Goal: Task Accomplishment & Management: Use online tool/utility

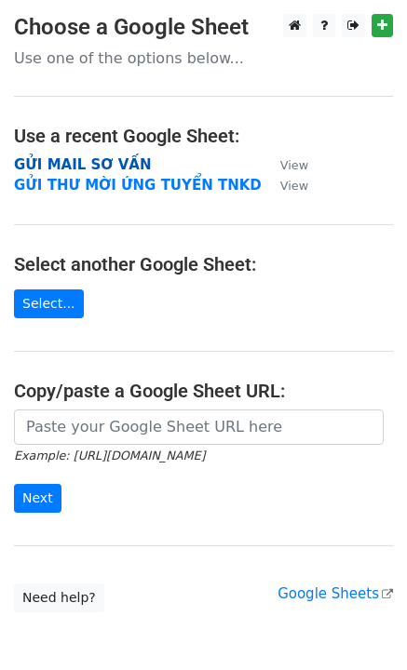
click at [100, 159] on strong "GỬI MAIL SƠ VẤN" at bounding box center [82, 164] width 137 height 17
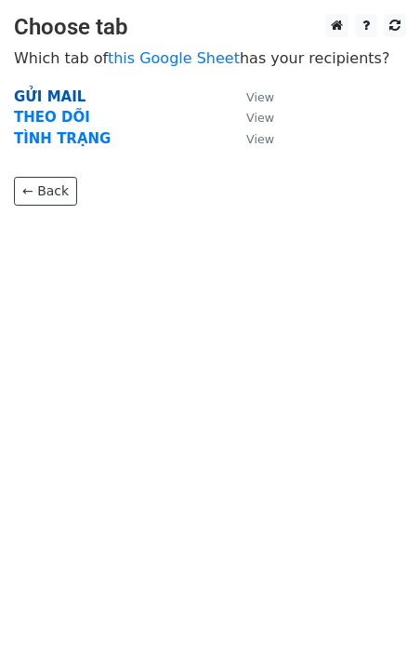
click at [52, 90] on strong "GỬI MAIL" at bounding box center [50, 96] width 72 height 17
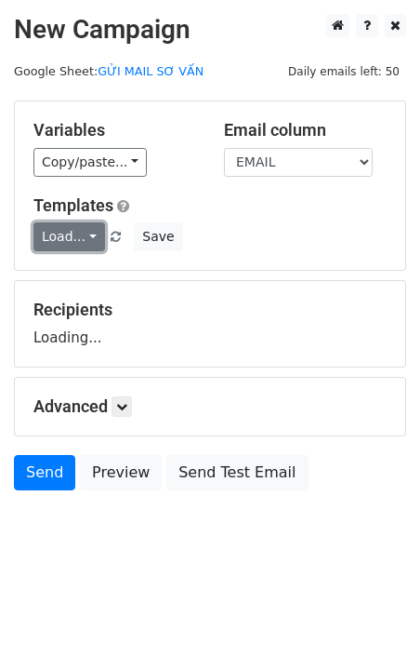
click at [79, 239] on link "Load..." at bounding box center [69, 236] width 72 height 29
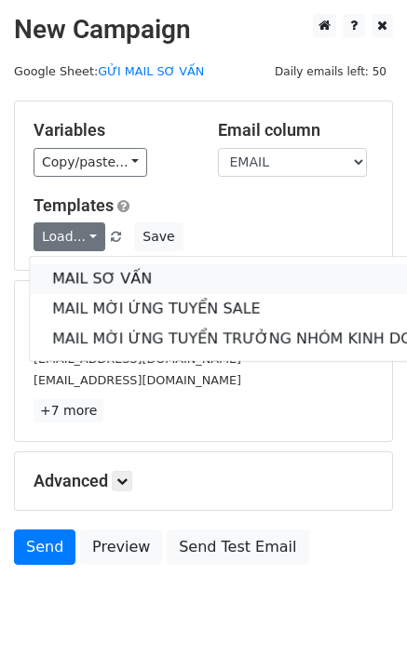
click at [126, 276] on link "MAIL SƠ VẤN" at bounding box center [248, 279] width 436 height 30
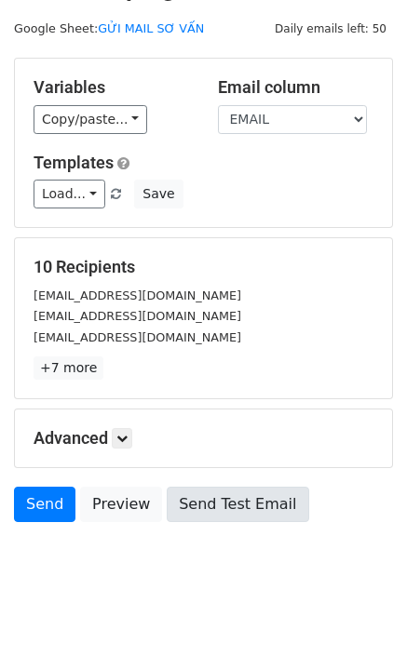
scroll to position [53, 0]
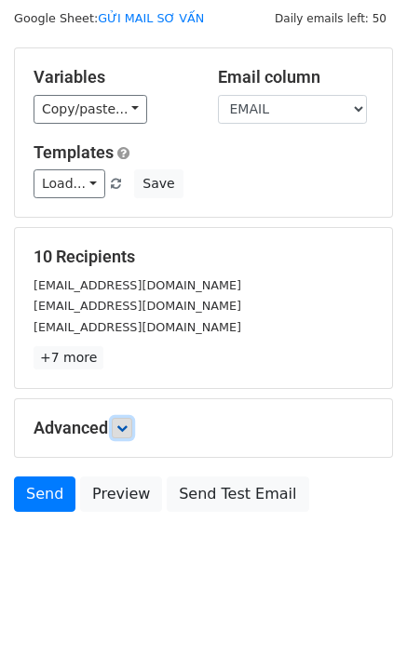
click at [125, 430] on icon at bounding box center [121, 427] width 11 height 11
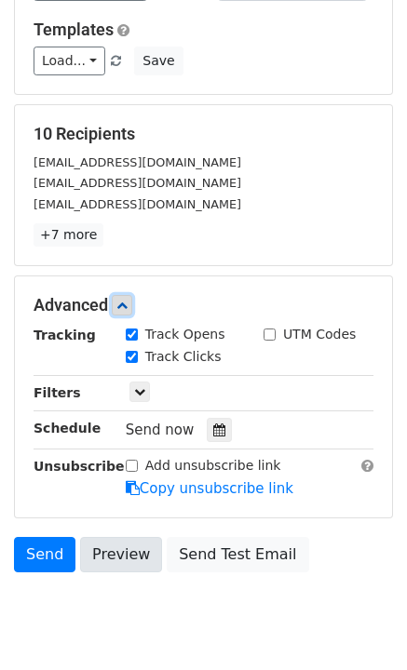
scroll to position [235, 0]
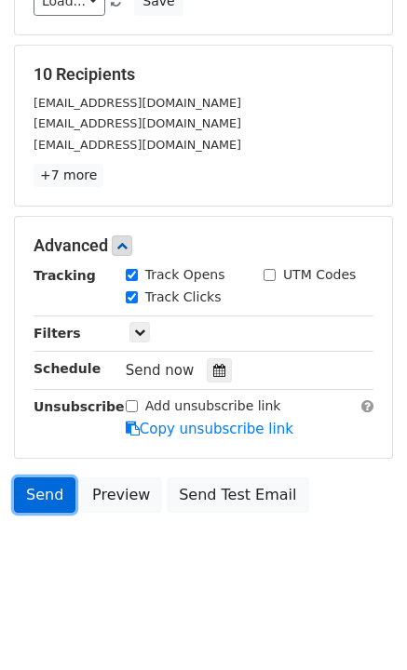
click at [42, 497] on link "Send" at bounding box center [44, 494] width 61 height 35
